Goal: Navigation & Orientation: Find specific page/section

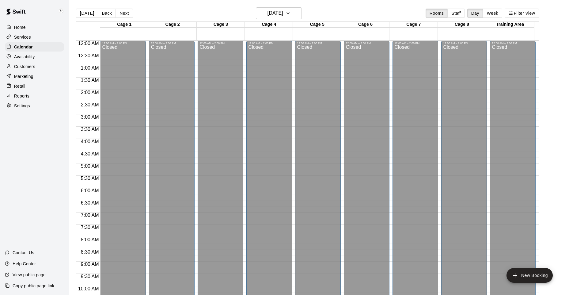
scroll to position [309, 0]
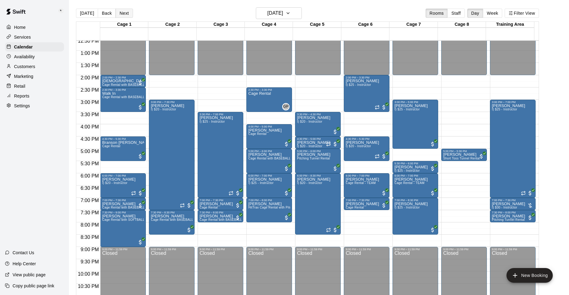
click at [126, 13] on button "Next" at bounding box center [123, 13] width 17 height 9
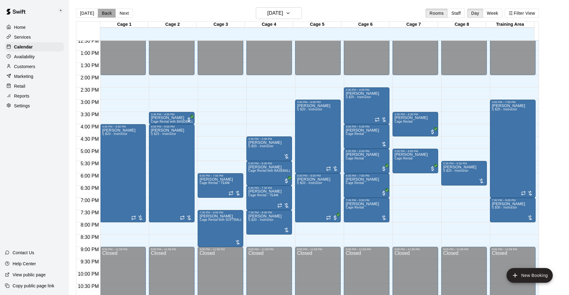
click at [106, 12] on button "Back" at bounding box center [107, 13] width 18 height 9
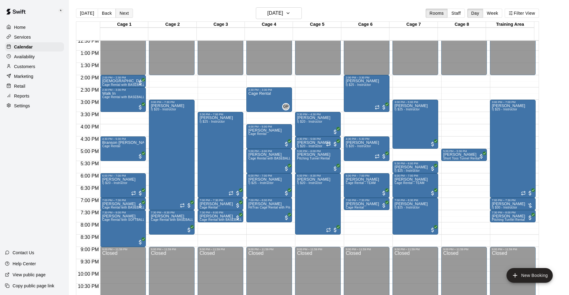
click at [126, 13] on button "Next" at bounding box center [123, 13] width 17 height 9
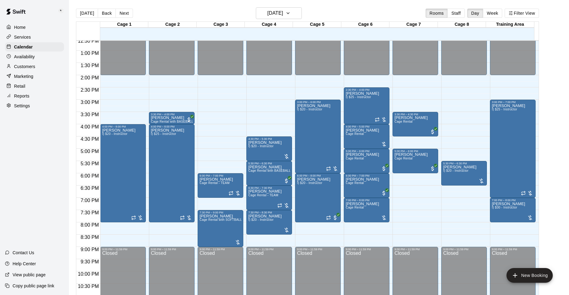
click at [19, 109] on p "Settings" at bounding box center [22, 106] width 16 height 6
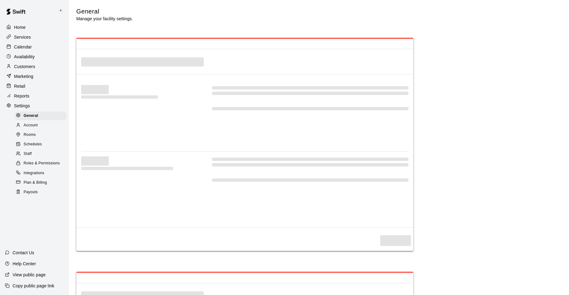
select select "**"
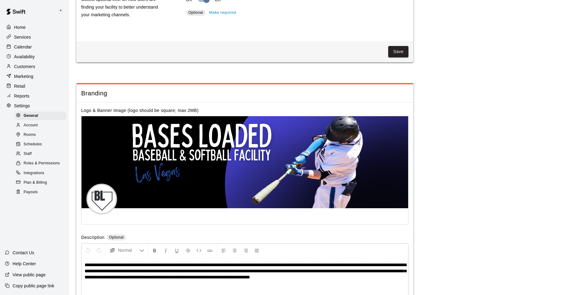
scroll to position [1142, 0]
click at [21, 99] on p "Reports" at bounding box center [21, 96] width 15 height 6
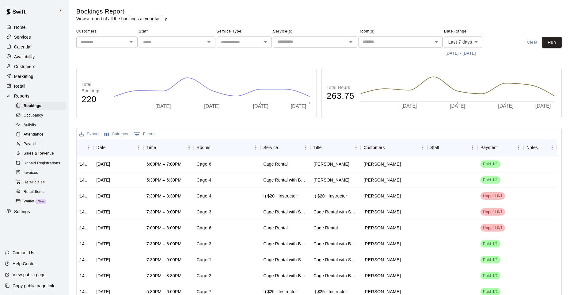
click at [23, 87] on p "Retail" at bounding box center [19, 86] width 11 height 6
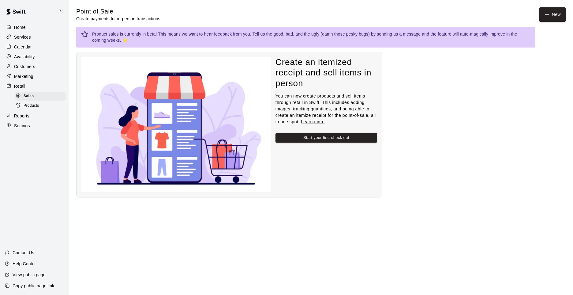
click at [24, 77] on p "Marketing" at bounding box center [23, 76] width 19 height 6
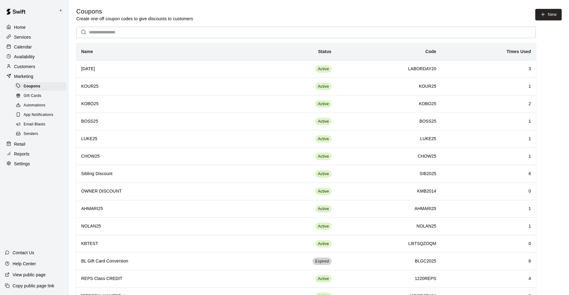
click at [28, 66] on p "Customers" at bounding box center [24, 66] width 21 height 6
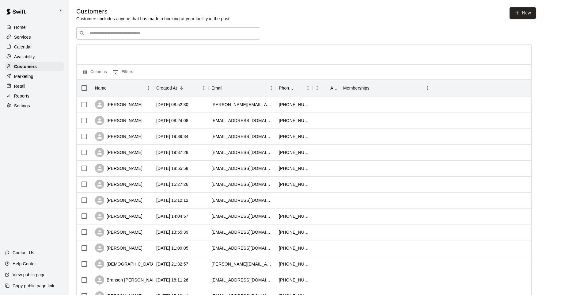
click at [21, 107] on p "Settings" at bounding box center [22, 106] width 16 height 6
select select "**"
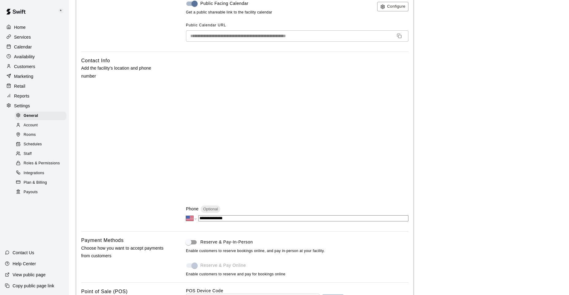
scroll to position [93, 0]
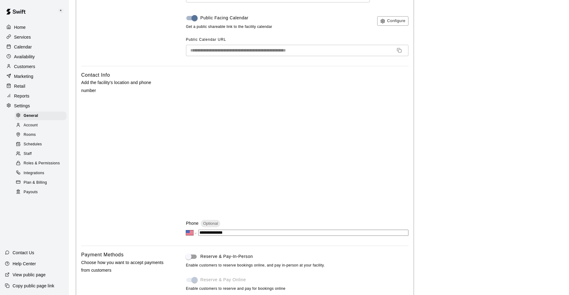
click at [34, 128] on span "Account" at bounding box center [31, 125] width 14 height 6
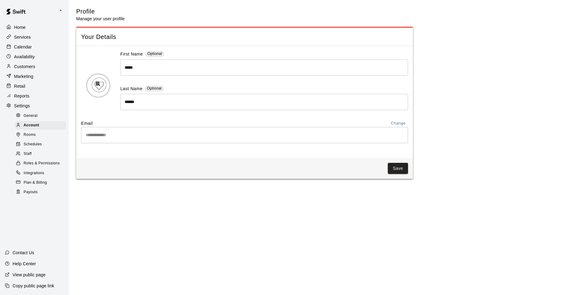
click at [31, 138] on span "Rooms" at bounding box center [30, 135] width 12 height 6
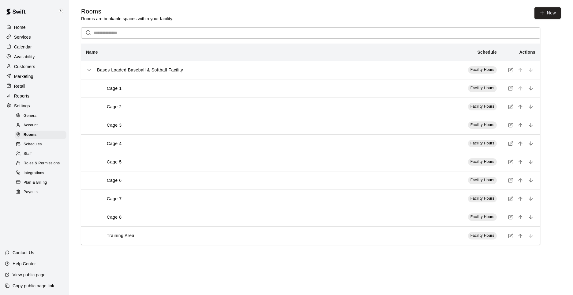
click at [30, 147] on span "Schedules" at bounding box center [33, 144] width 18 height 6
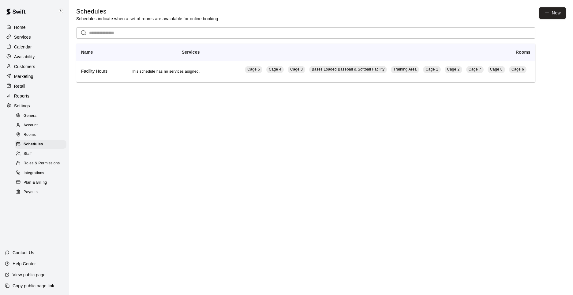
click at [29, 157] on span "Staff" at bounding box center [28, 154] width 8 height 6
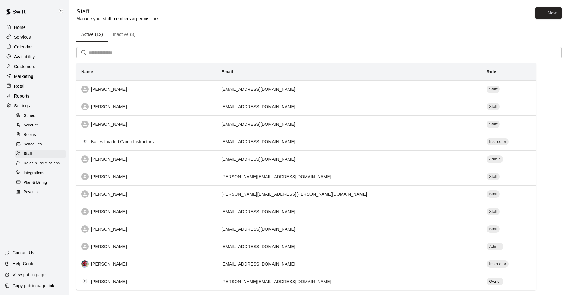
click at [36, 166] on span "Roles & Permissions" at bounding box center [42, 163] width 36 height 6
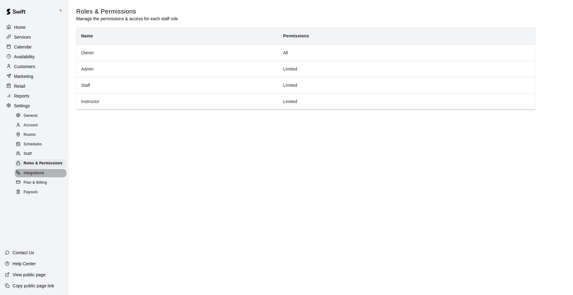
click at [33, 176] on span "Integrations" at bounding box center [34, 173] width 21 height 6
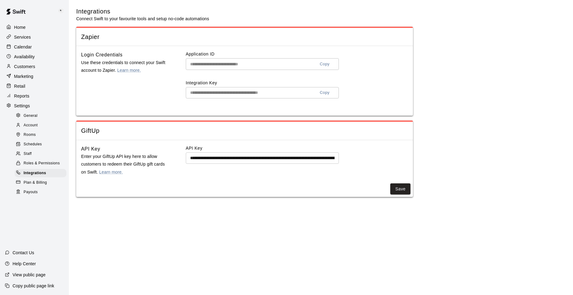
click at [32, 186] on span "Plan & Billing" at bounding box center [35, 182] width 23 height 6
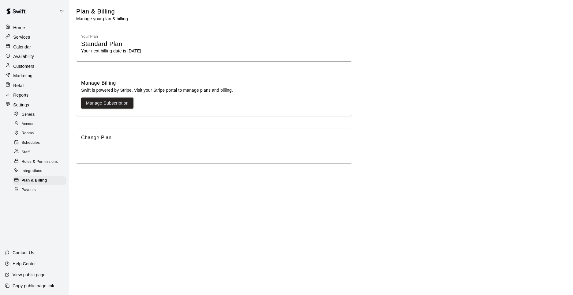
click at [27, 189] on span "Payouts" at bounding box center [29, 190] width 14 height 6
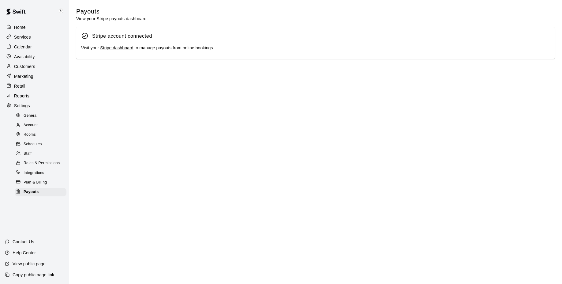
click at [110, 49] on link "Stripe dashboard" at bounding box center [116, 47] width 33 height 5
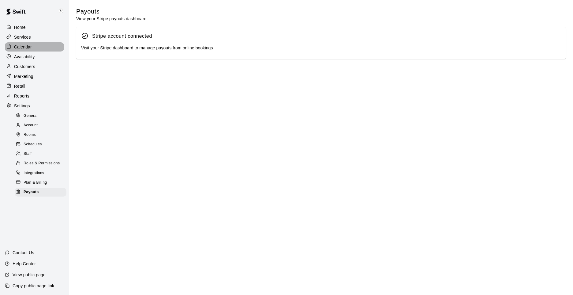
click at [21, 48] on p "Calendar" at bounding box center [23, 47] width 18 height 6
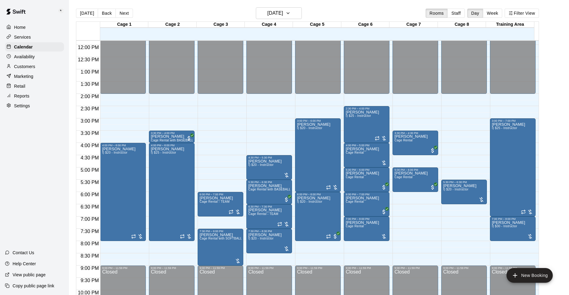
scroll to position [291, 0]
